Goal: Information Seeking & Learning: Learn about a topic

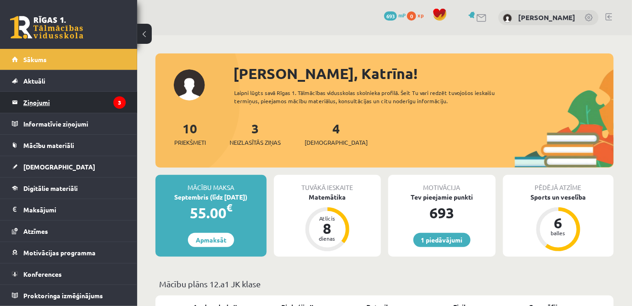
click at [34, 109] on legend "Ziņojumi 3" at bounding box center [74, 102] width 102 height 21
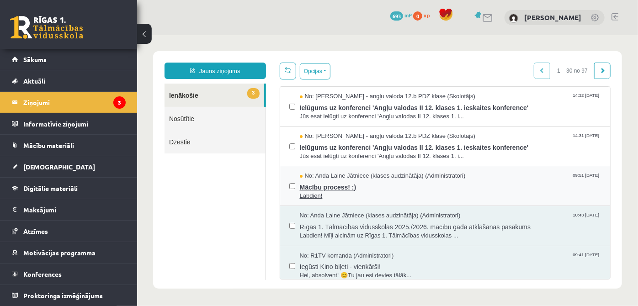
click at [363, 193] on span "Labdien!" at bounding box center [450, 196] width 302 height 9
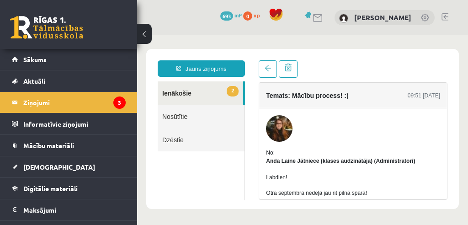
drag, startPoint x: 403, startPoint y: 92, endPoint x: 398, endPoint y: 109, distance: 17.8
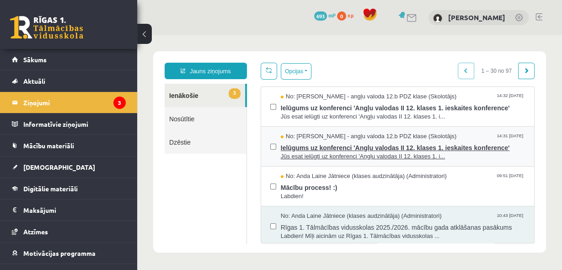
click at [358, 152] on span "Jūs esat ielūgti uz konferenci 'Angļu valodas II 12. klases 1. i..." at bounding box center [403, 156] width 244 height 9
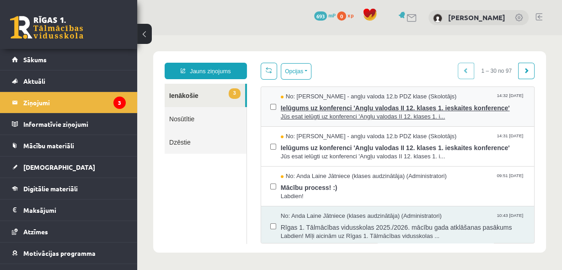
click at [423, 112] on span "Jūs esat ielūgti uz konferenci 'Angļu valodas II 12. klases 1. i..." at bounding box center [403, 116] width 244 height 9
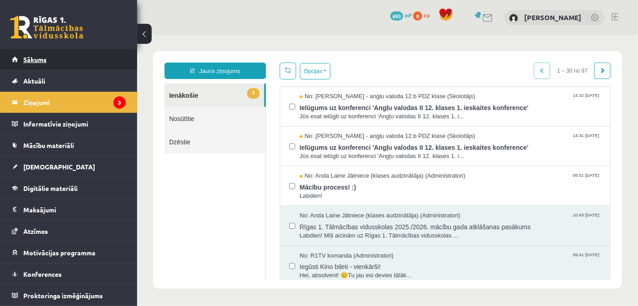
click at [71, 69] on link "Sākums" at bounding box center [69, 59] width 114 height 21
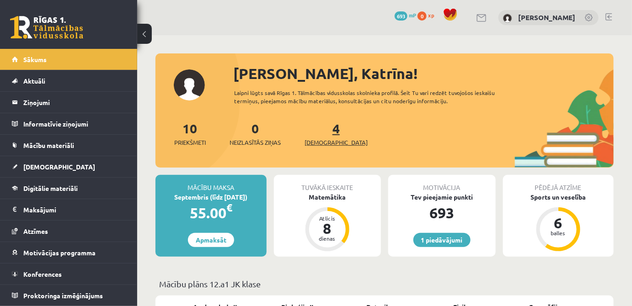
click at [326, 141] on span "[DEMOGRAPHIC_DATA]" at bounding box center [336, 142] width 63 height 9
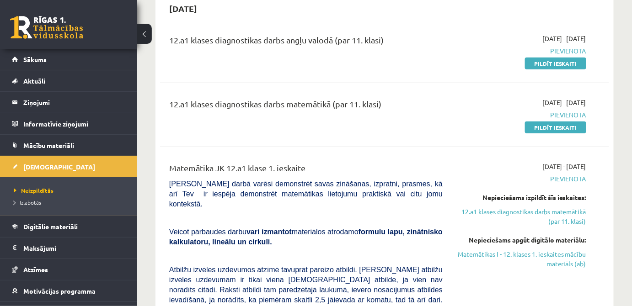
scroll to position [83, 0]
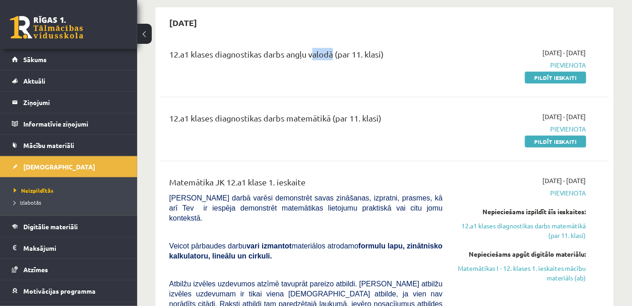
drag, startPoint x: 313, startPoint y: 47, endPoint x: 360, endPoint y: 58, distance: 48.5
click at [333, 53] on div "12.a1 klases diagnostikas darbs angļu valodā (par 11. klasi) 2025-09-01 - 2025-…" at bounding box center [384, 65] width 449 height 53
click at [360, 59] on div "12.a1 klases diagnostikas darbs angļu valodā (par 11. klasi)" at bounding box center [305, 56] width 273 height 17
drag, startPoint x: 338, startPoint y: 56, endPoint x: 449, endPoint y: 59, distance: 111.6
click at [451, 56] on div "12.a1 klases diagnostikas darbs angļu valodā (par 11. klasi) 2025-09-01 - 2025-…" at bounding box center [377, 65] width 431 height 34
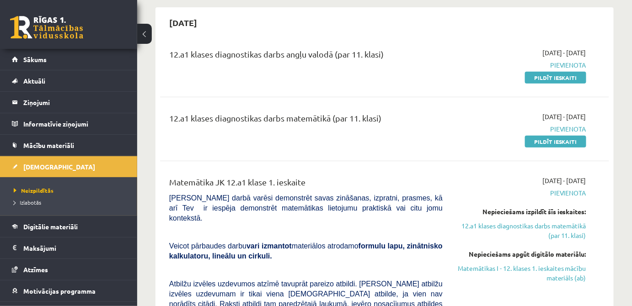
click at [430, 99] on div "12.a1 klases diagnostikas darbs angļu valodā (par 11. klasi) 2025-09-01 - 2025-…" at bounding box center [384, 307] width 449 height 537
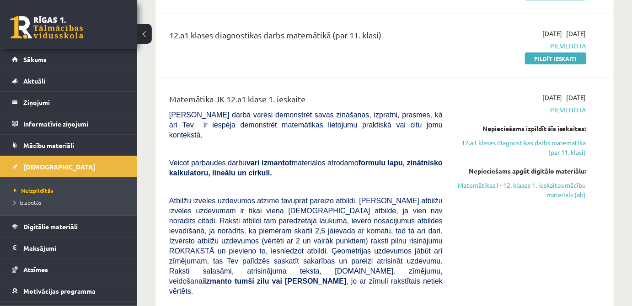
scroll to position [332, 0]
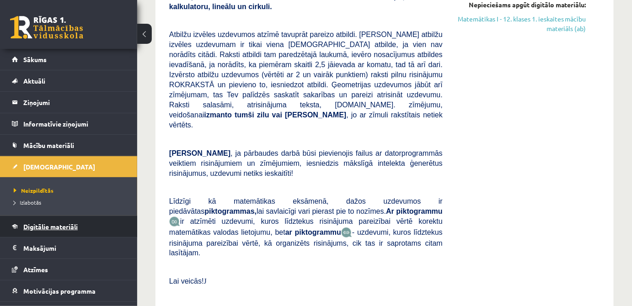
click at [43, 228] on span "Digitālie materiāli" at bounding box center [50, 227] width 54 height 8
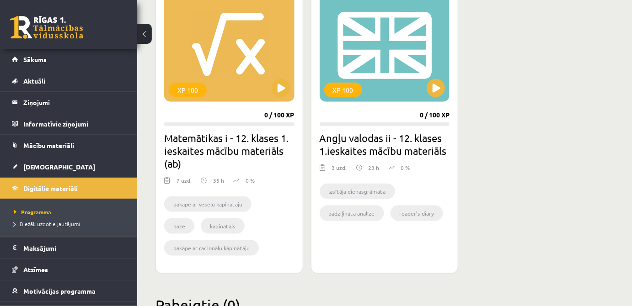
scroll to position [152, 0]
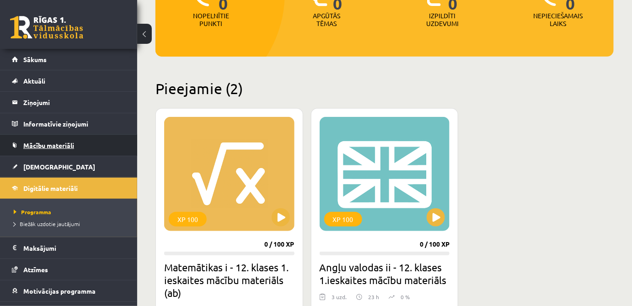
click at [68, 144] on span "Mācību materiāli" at bounding box center [48, 145] width 51 height 8
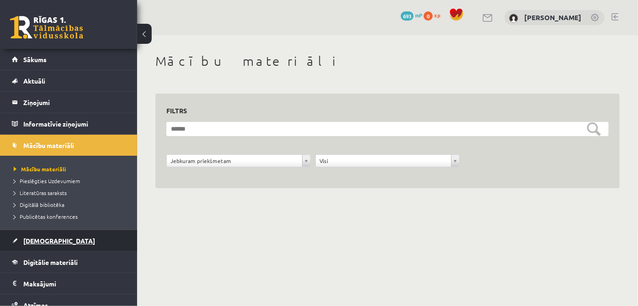
click at [53, 245] on link "[DEMOGRAPHIC_DATA]" at bounding box center [69, 240] width 114 height 21
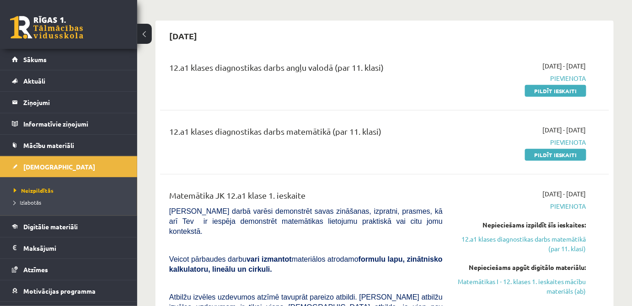
scroll to position [166, 0]
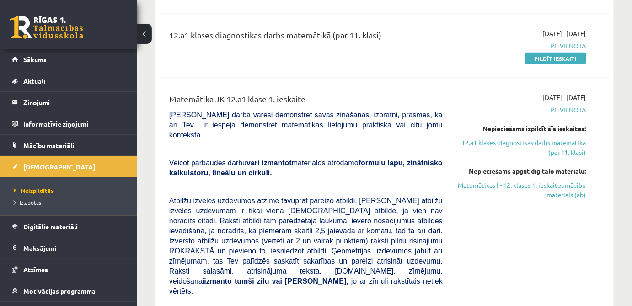
drag, startPoint x: 578, startPoint y: 34, endPoint x: 592, endPoint y: 39, distance: 14.2
click at [592, 39] on div "2025-09-01 - 2025-09-15 Pievienota Pildīt ieskaiti" at bounding box center [521, 46] width 144 height 34
click at [596, 68] on div "12.a1 klases diagnostikas darbs matemātikā (par 11. klasi) 2025-09-01 - 2025-09…" at bounding box center [384, 46] width 449 height 53
drag, startPoint x: 580, startPoint y: 93, endPoint x: 590, endPoint y: 99, distance: 11.7
click at [590, 99] on div "2025-09-01 - 2025-09-15 Pievienota Nepieciešams izpildīt šīs ieskaites: 12.a1 k…" at bounding box center [521, 282] width 144 height 379
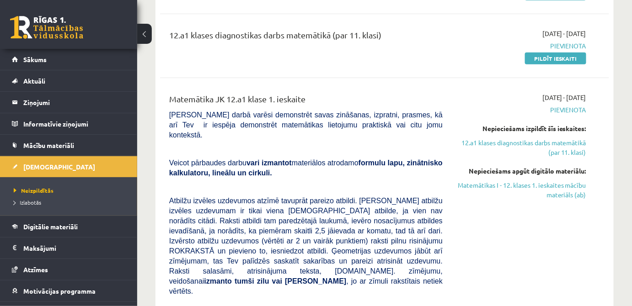
click at [589, 113] on div "2025-09-01 - 2025-09-15 Pievienota Nepieciešams izpildīt šīs ieskaites: 12.a1 k…" at bounding box center [521, 282] width 144 height 379
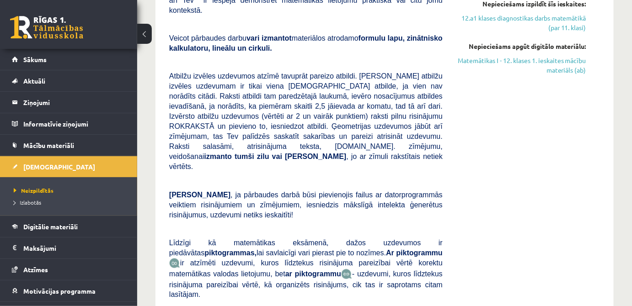
scroll to position [124, 0]
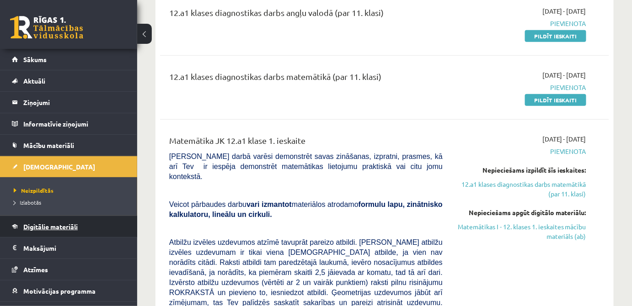
click at [116, 218] on link "Digitālie materiāli" at bounding box center [69, 226] width 114 height 21
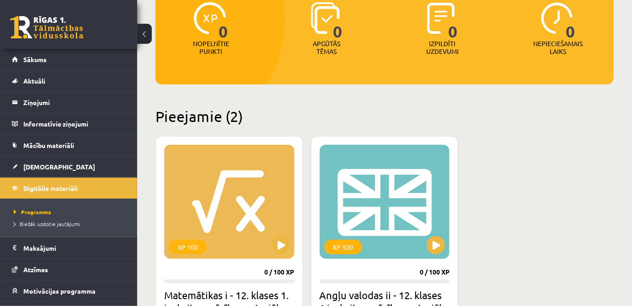
scroll to position [166, 0]
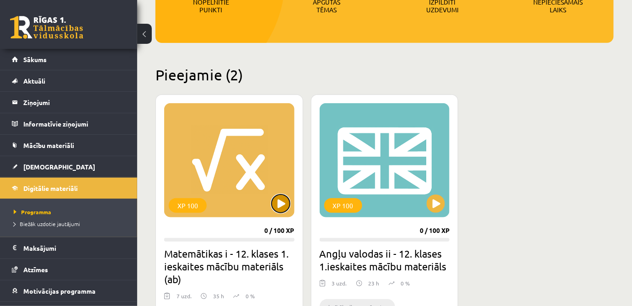
click at [286, 202] on button at bounding box center [281, 204] width 18 height 18
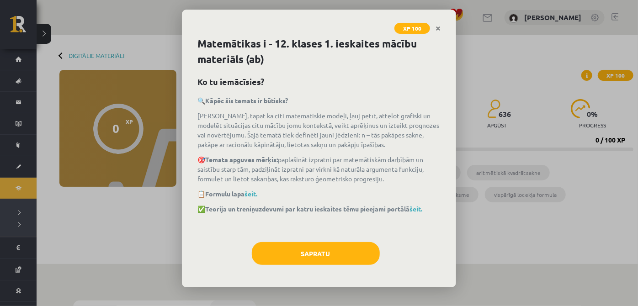
click at [258, 198] on p "📋 Formulu lapa šeit." at bounding box center [319, 194] width 243 height 10
click at [256, 196] on link "šeit." at bounding box center [251, 194] width 13 height 8
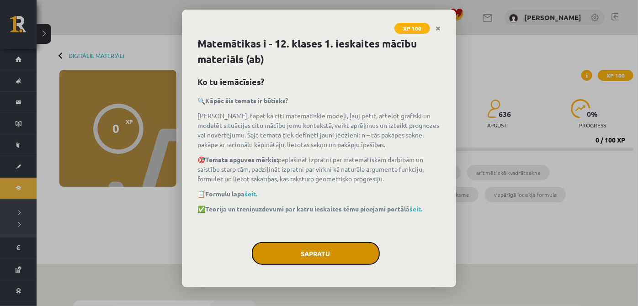
click at [337, 256] on button "Sapratu" at bounding box center [316, 253] width 128 height 23
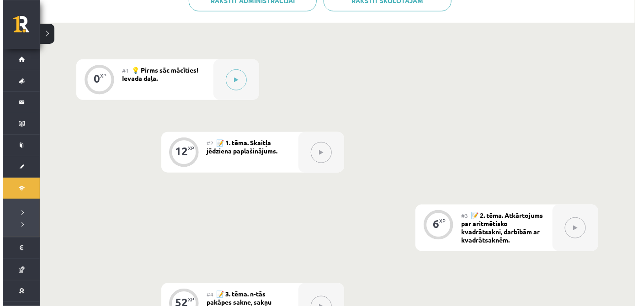
scroll to position [186, 0]
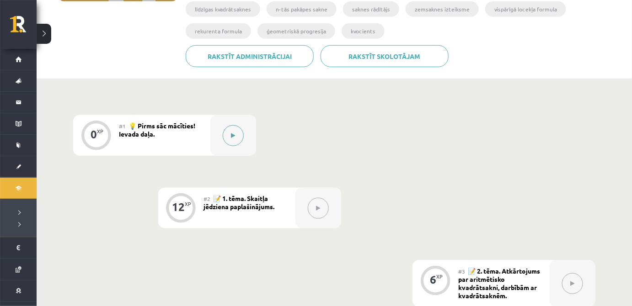
click at [241, 137] on button at bounding box center [233, 135] width 21 height 21
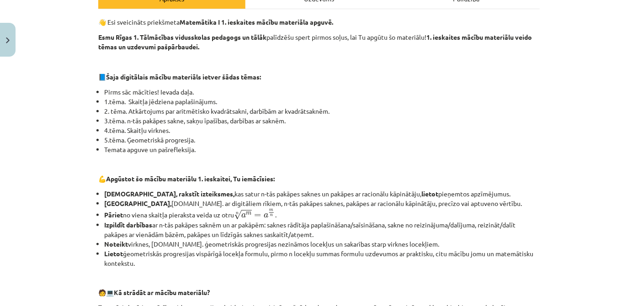
scroll to position [95, 0]
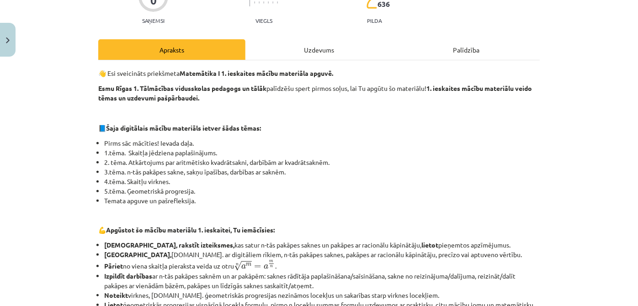
click at [291, 62] on div "👋 Esi sveicināts priekšmeta Matemātika I 1. ieskaites mācību materiāla apguvē. …" at bounding box center [319, 303] width 442 height 487
click at [291, 56] on div "Uzdevums" at bounding box center [319, 49] width 147 height 21
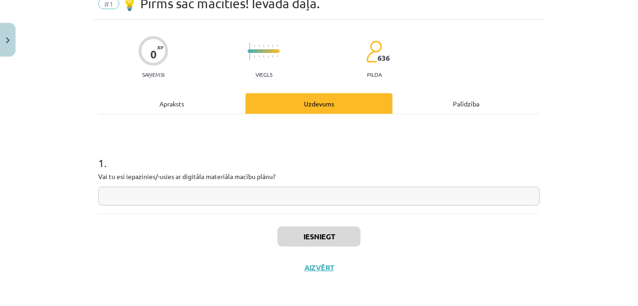
scroll to position [23, 0]
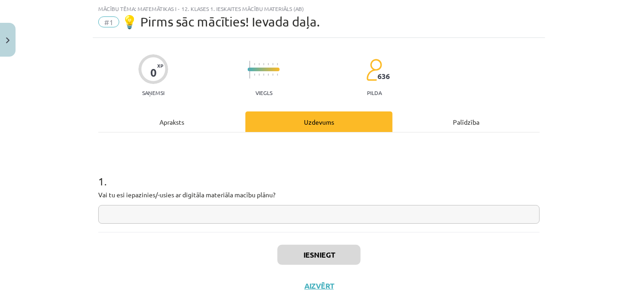
click at [261, 216] on input "text" at bounding box center [319, 214] width 442 height 19
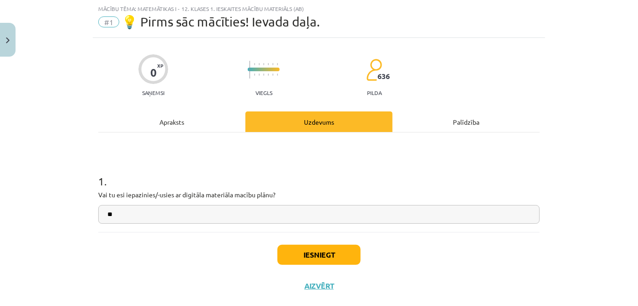
type input "**"
click at [331, 254] on button "Iesniegt" at bounding box center [319, 255] width 83 height 20
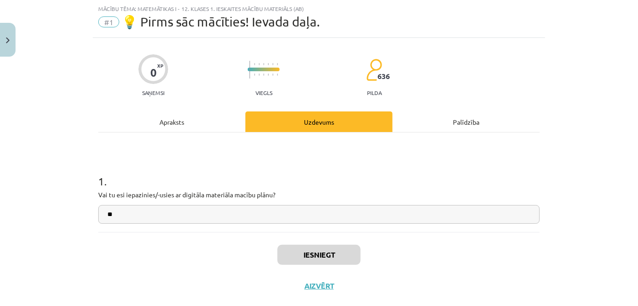
click at [211, 127] on div "Apraksts" at bounding box center [171, 122] width 147 height 21
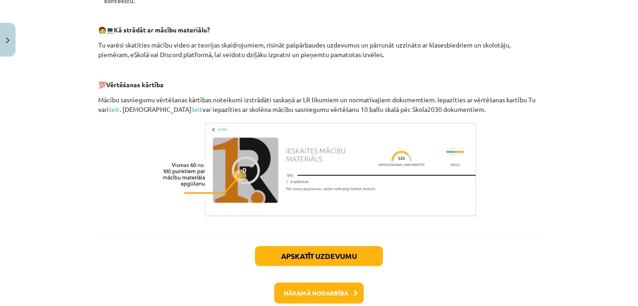
scroll to position [457, 0]
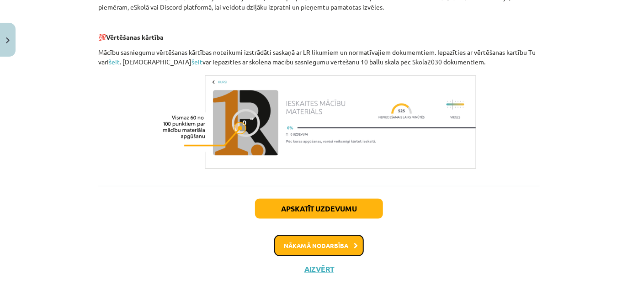
click at [324, 243] on button "Nākamā nodarbība" at bounding box center [319, 245] width 90 height 21
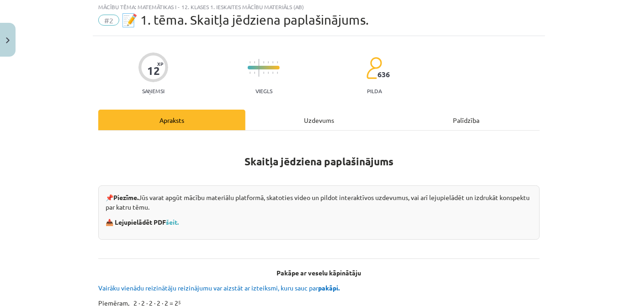
scroll to position [23, 0]
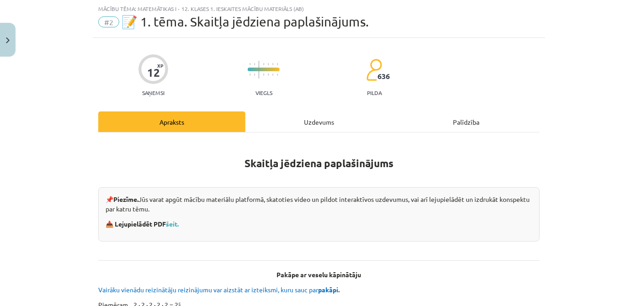
click at [277, 129] on div "Uzdevums" at bounding box center [319, 122] width 147 height 21
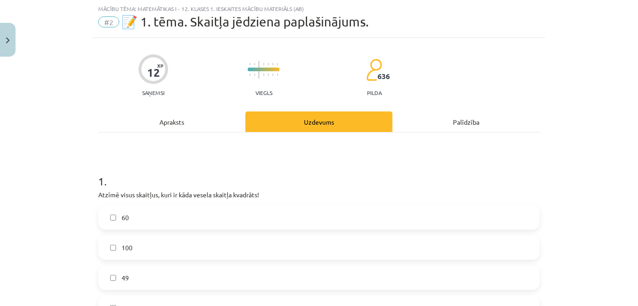
click at [213, 116] on div "Apraksts" at bounding box center [171, 122] width 147 height 21
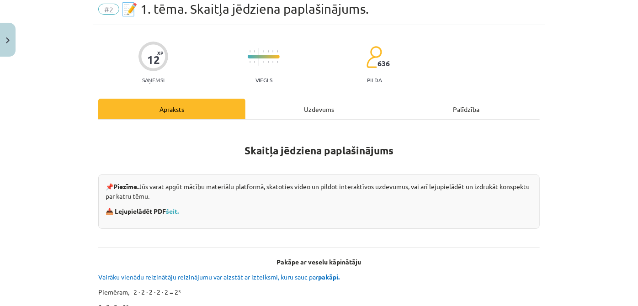
click at [279, 104] on div "Uzdevums" at bounding box center [319, 109] width 147 height 21
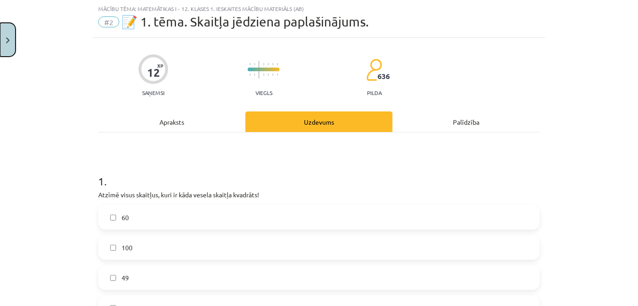
click at [10, 39] on button "Close" at bounding box center [8, 40] width 16 height 34
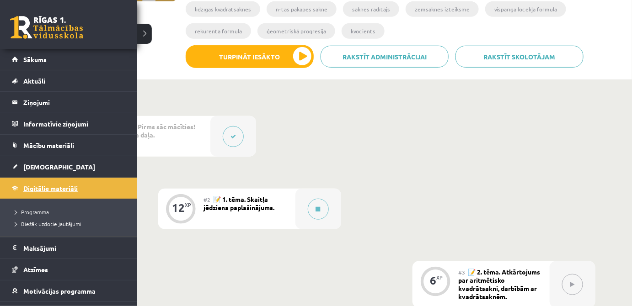
click at [38, 185] on span "Digitālie materiāli" at bounding box center [50, 188] width 54 height 8
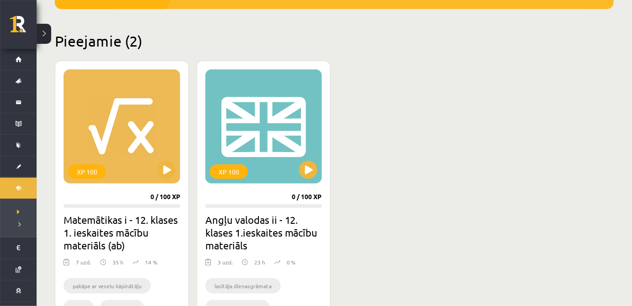
scroll to position [249, 0]
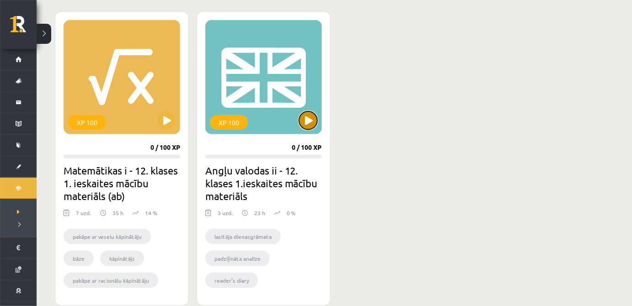
click at [305, 124] on button at bounding box center [308, 121] width 18 height 18
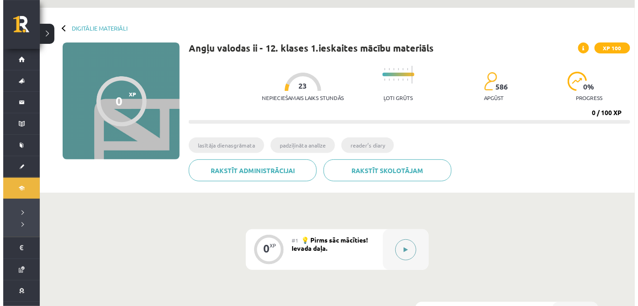
scroll to position [83, 0]
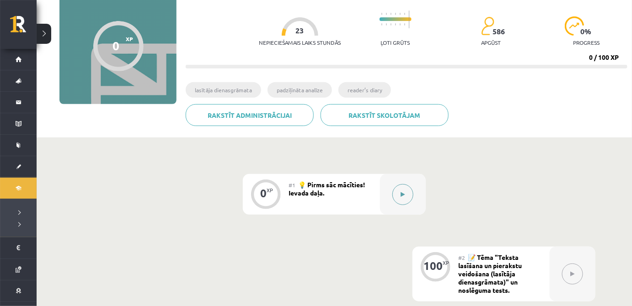
click at [405, 193] on icon at bounding box center [403, 194] width 4 height 5
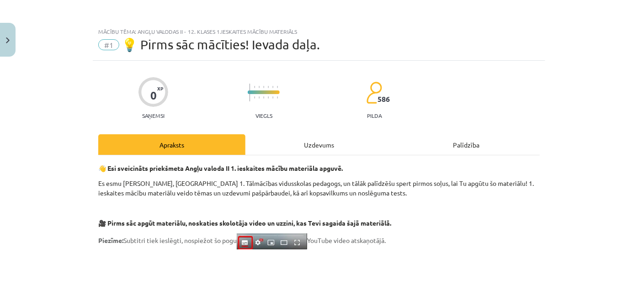
click at [324, 147] on div "Uzdevums" at bounding box center [319, 144] width 147 height 21
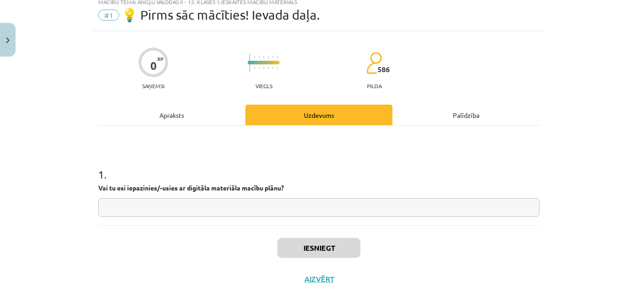
scroll to position [40, 0]
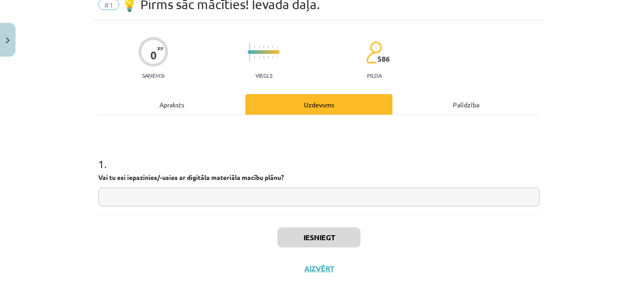
click at [205, 111] on div "Apraksts" at bounding box center [171, 104] width 147 height 21
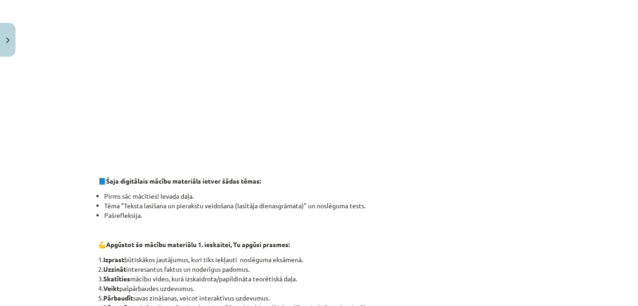
scroll to position [198, 0]
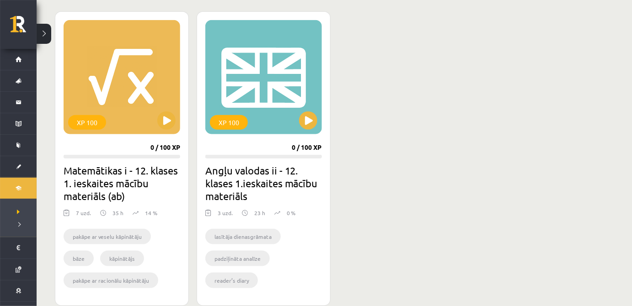
scroll to position [249, 0]
